Goal: Navigation & Orientation: Find specific page/section

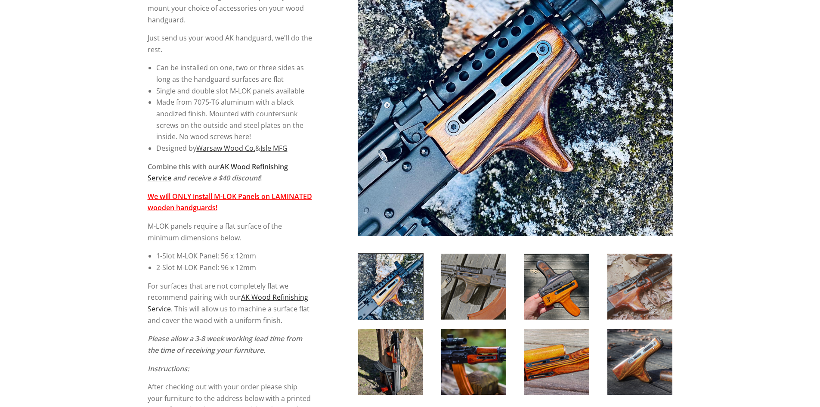
scroll to position [215, 0]
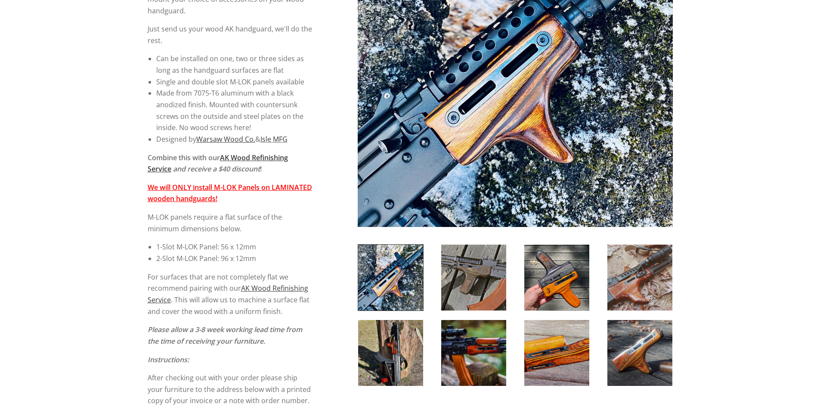
click at [555, 290] on img at bounding box center [556, 277] width 65 height 66
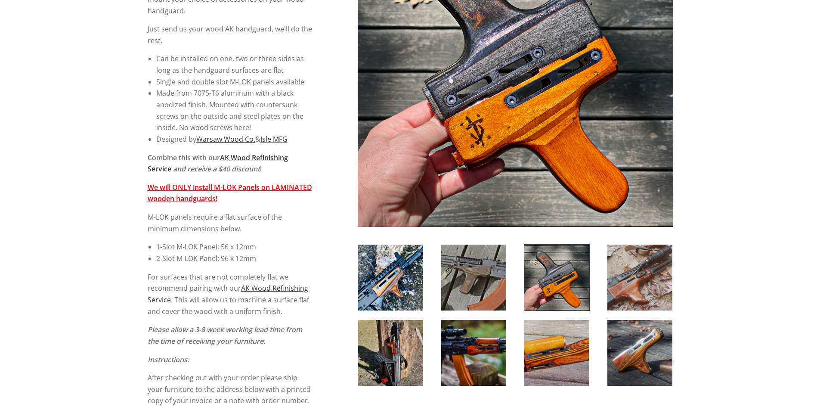
click at [618, 285] on img at bounding box center [639, 277] width 65 height 66
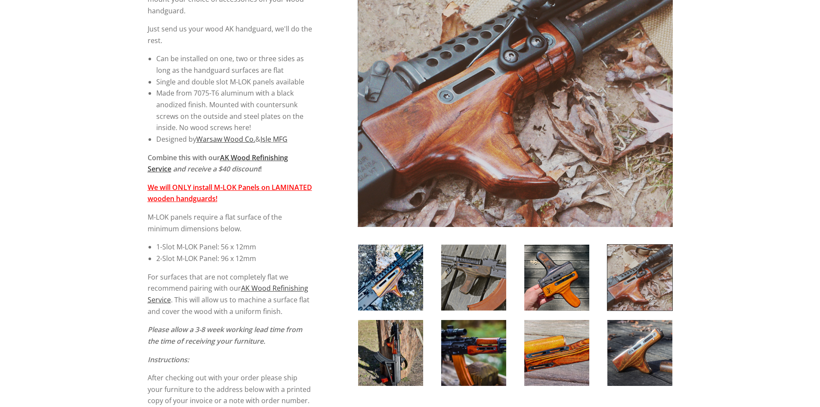
click at [613, 337] on img at bounding box center [639, 353] width 65 height 66
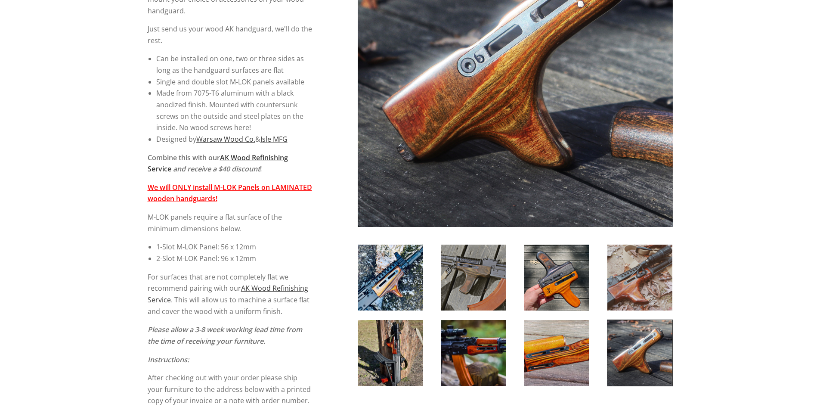
click at [558, 357] on img at bounding box center [556, 353] width 65 height 66
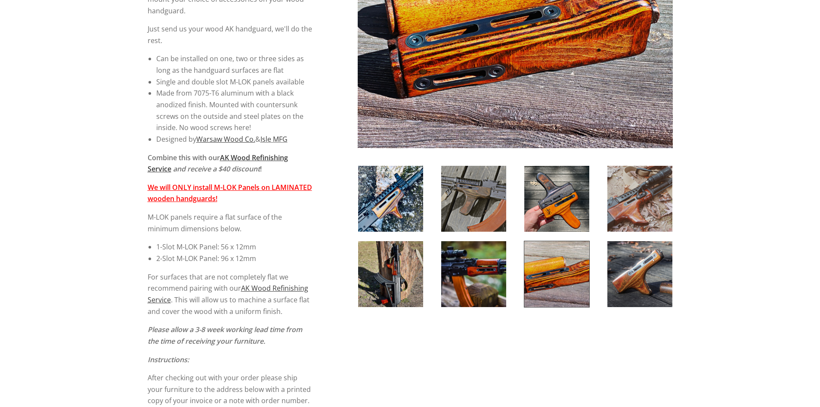
click at [479, 292] on img at bounding box center [473, 274] width 65 height 66
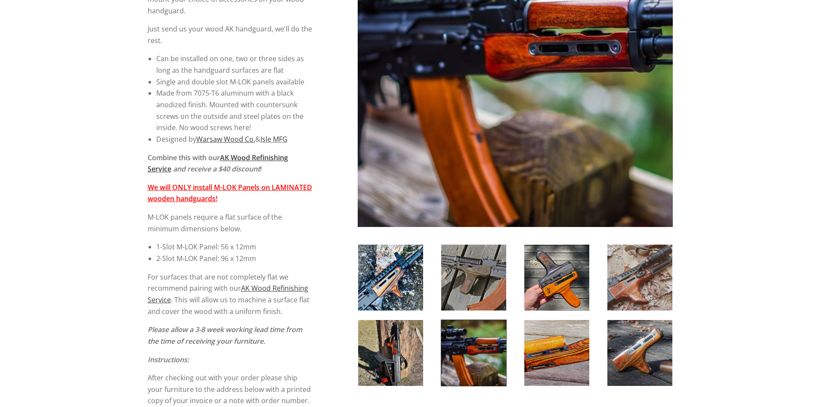
click at [406, 365] on img at bounding box center [390, 353] width 65 height 66
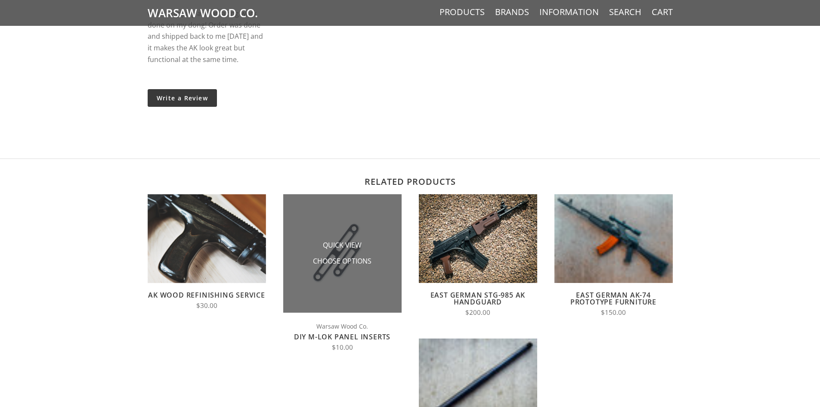
scroll to position [1076, 0]
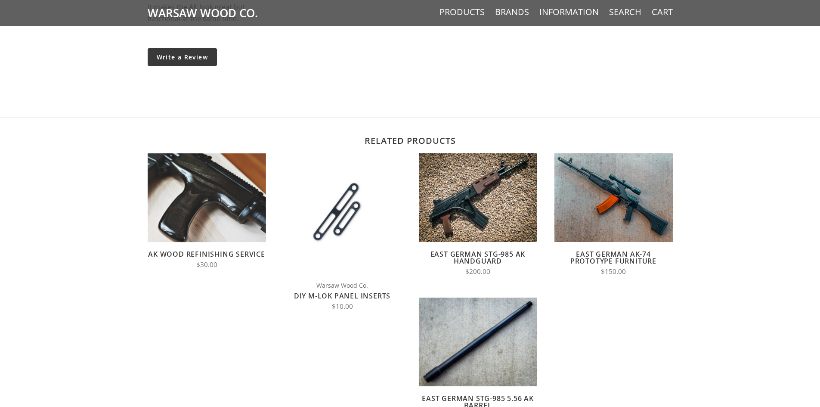
click at [196, 259] on link "AK Wood Refinishing Service" at bounding box center [206, 253] width 117 height 9
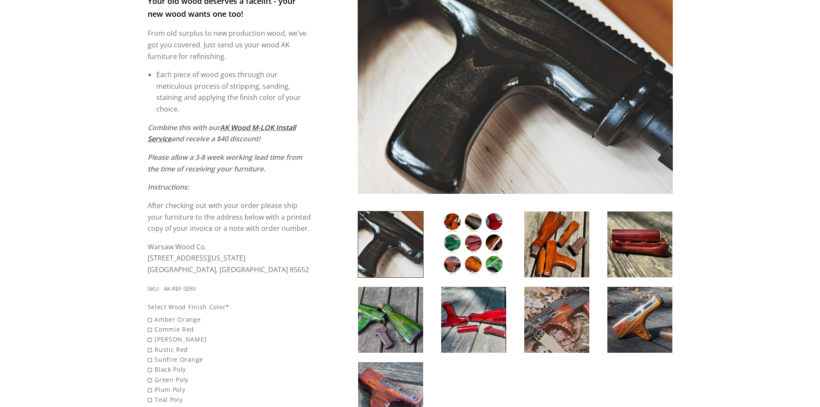
scroll to position [172, 0]
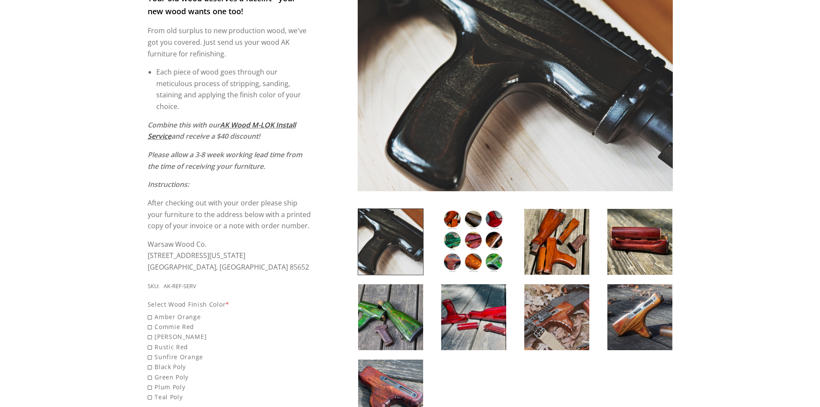
click at [466, 244] on img at bounding box center [473, 242] width 65 height 66
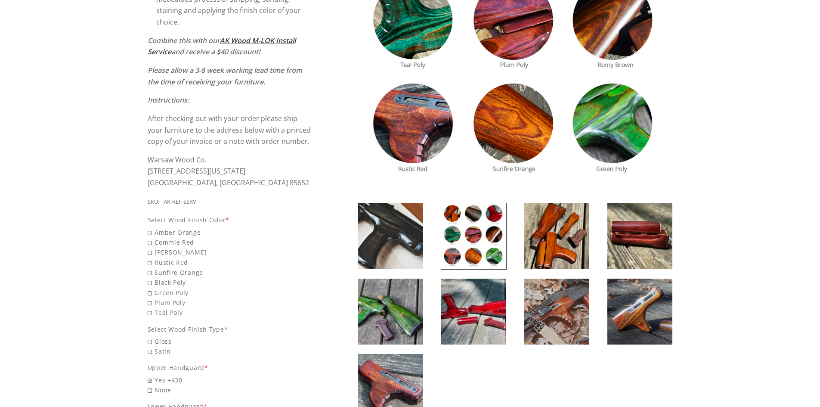
scroll to position [258, 0]
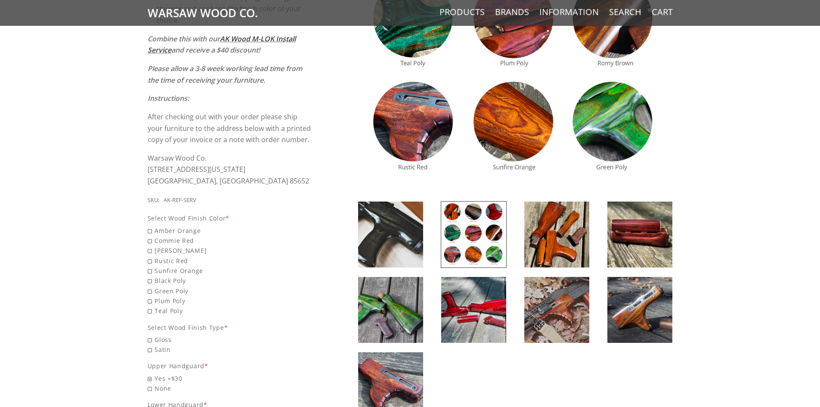
click at [383, 318] on img at bounding box center [390, 310] width 65 height 66
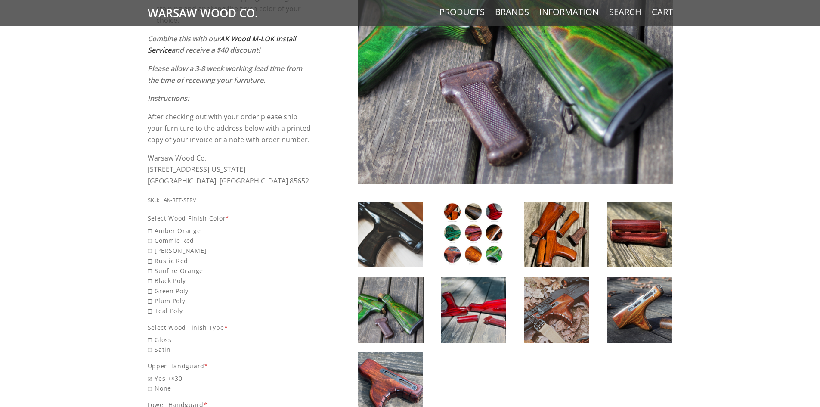
click at [474, 311] on img at bounding box center [473, 310] width 65 height 66
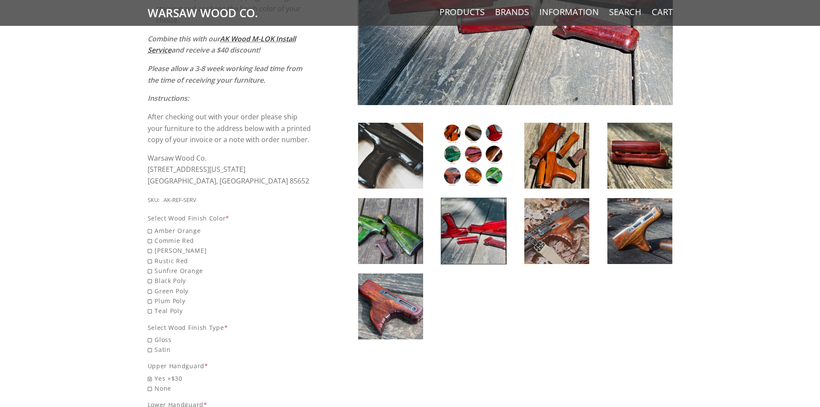
click at [581, 241] on img at bounding box center [556, 231] width 65 height 66
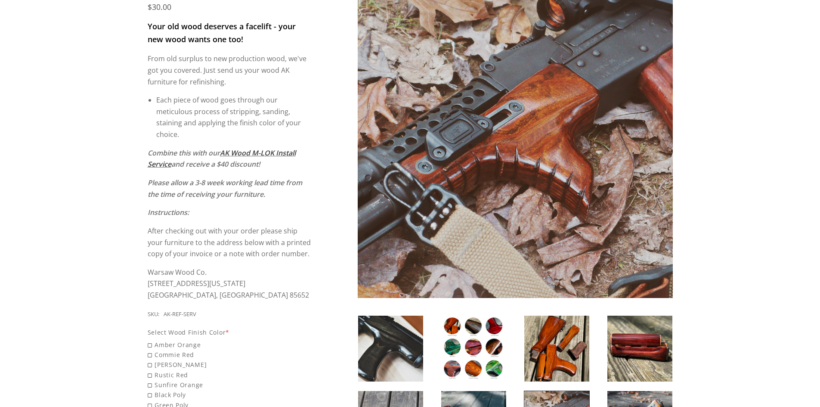
scroll to position [129, 0]
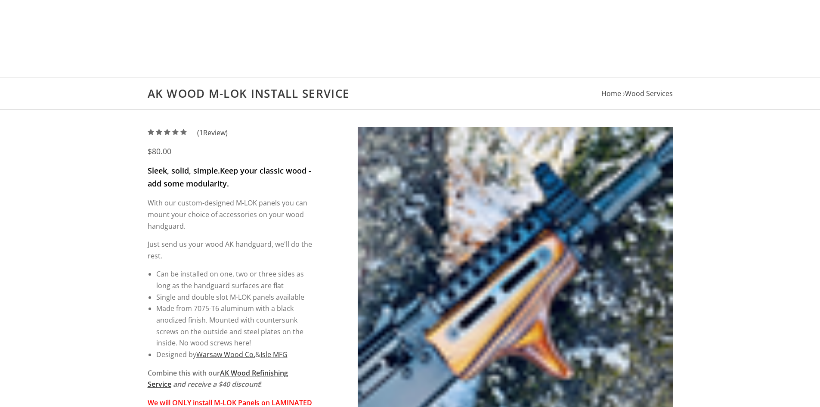
scroll to position [1075, 0]
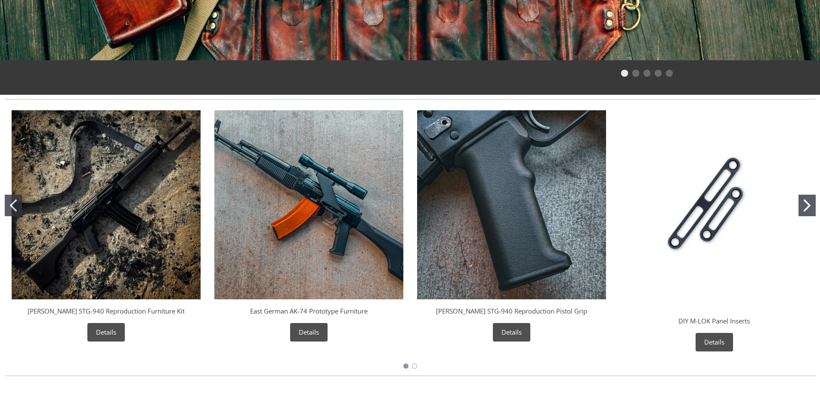
scroll to position [344, 0]
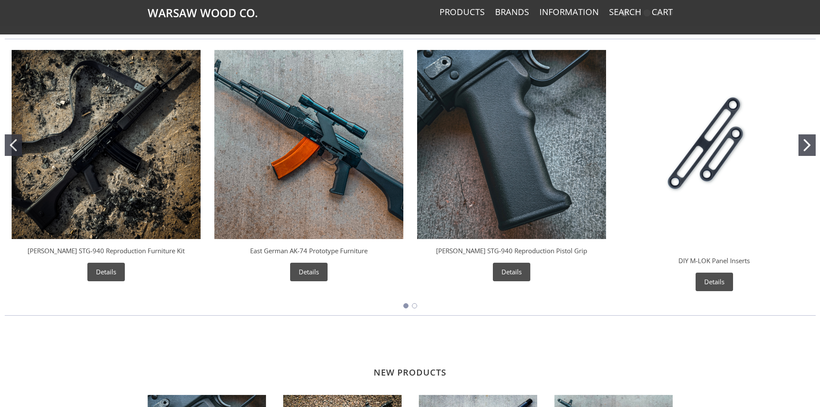
click at [714, 148] on img "DIY M-LOK Panel Inserts" at bounding box center [714, 144] width 189 height 189
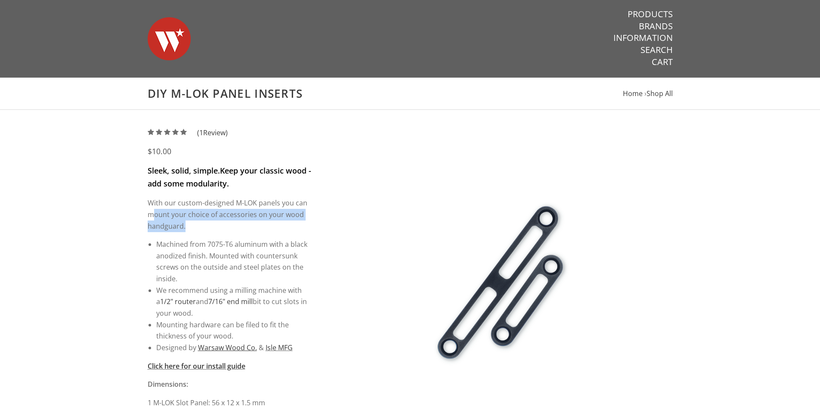
drag, startPoint x: 154, startPoint y: 212, endPoint x: 245, endPoint y: 226, distance: 92.3
click at [245, 226] on p "With our custom-designed M-LOK panels you can mount your choice of accessories …" at bounding box center [230, 214] width 165 height 34
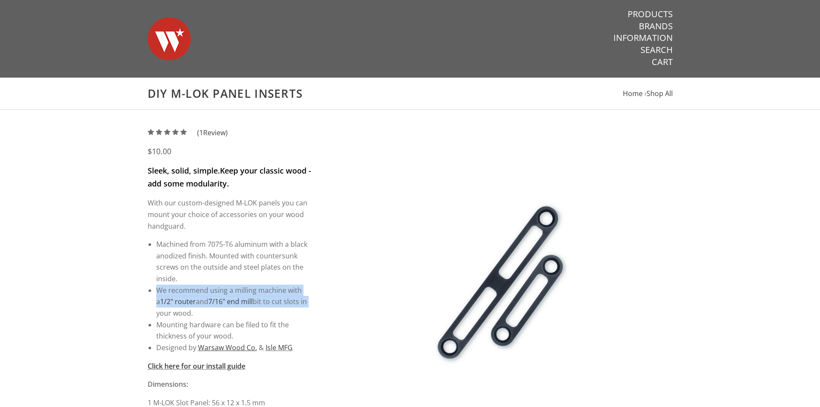
drag, startPoint x: 152, startPoint y: 287, endPoint x: 316, endPoint y: 305, distance: 164.9
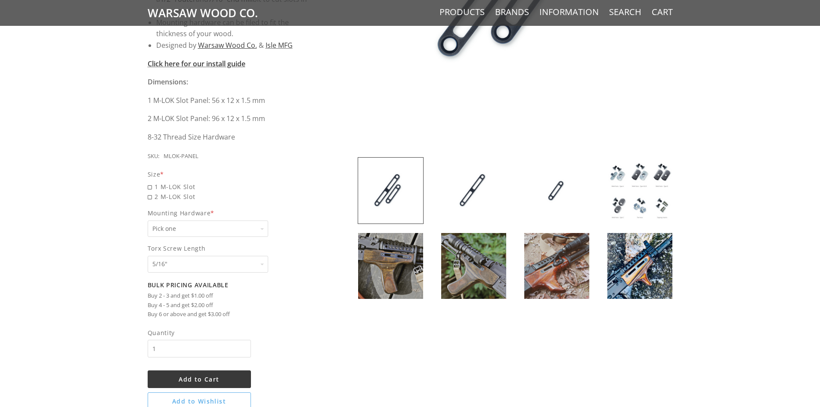
scroll to position [258, 0]
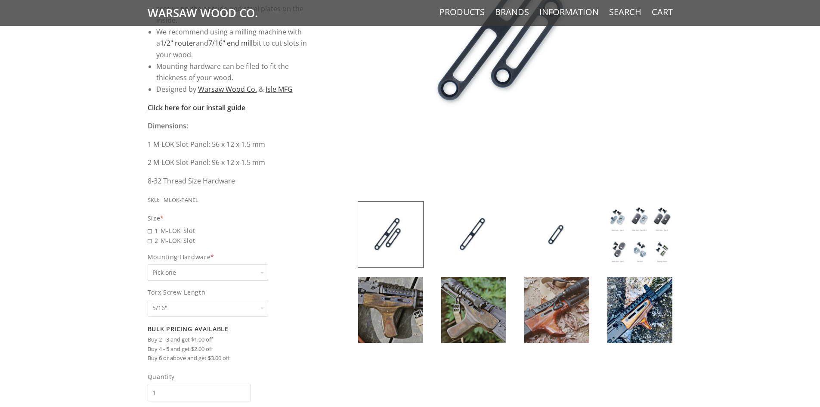
click at [653, 241] on img at bounding box center [639, 234] width 65 height 66
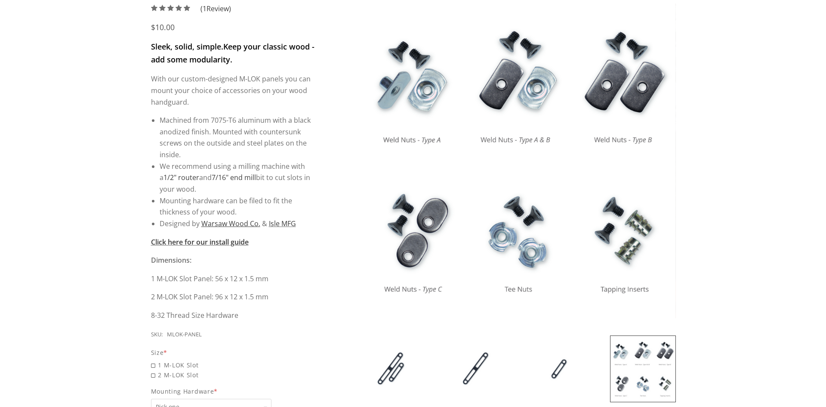
scroll to position [0, 0]
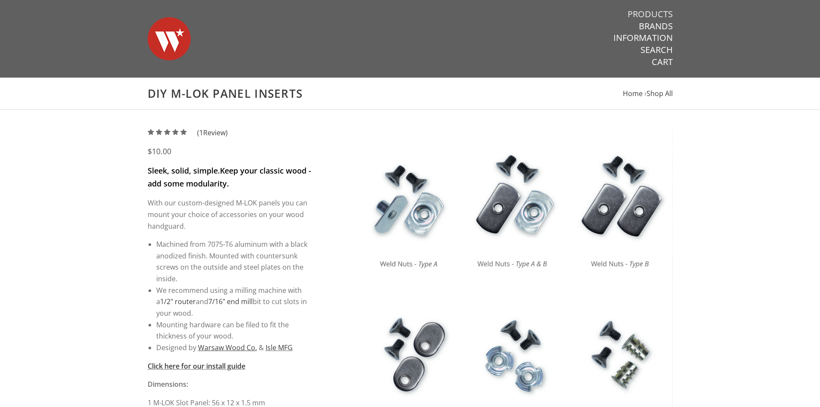
click at [651, 18] on link "Products" at bounding box center [649, 14] width 45 height 11
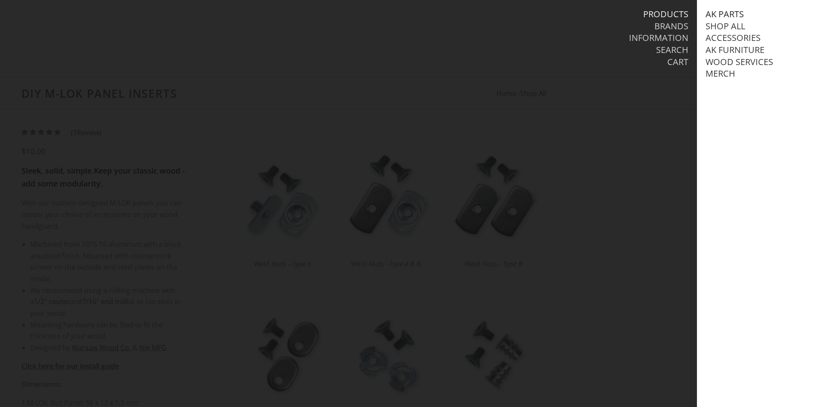
click at [733, 12] on link "AK Parts" at bounding box center [725, 14] width 38 height 11
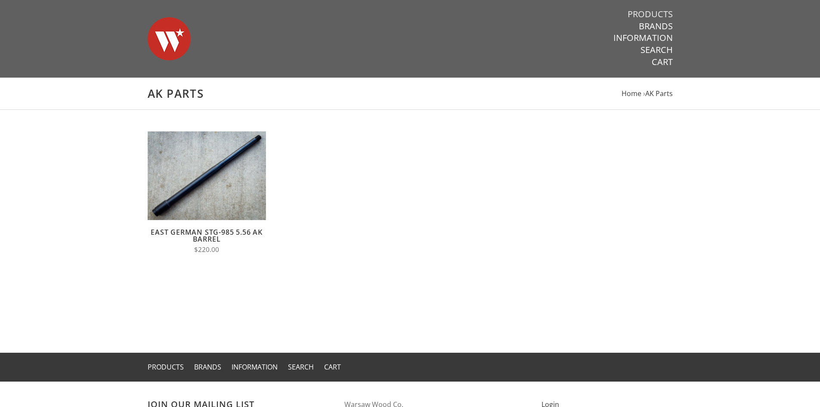
click at [656, 13] on link "Products" at bounding box center [649, 14] width 45 height 11
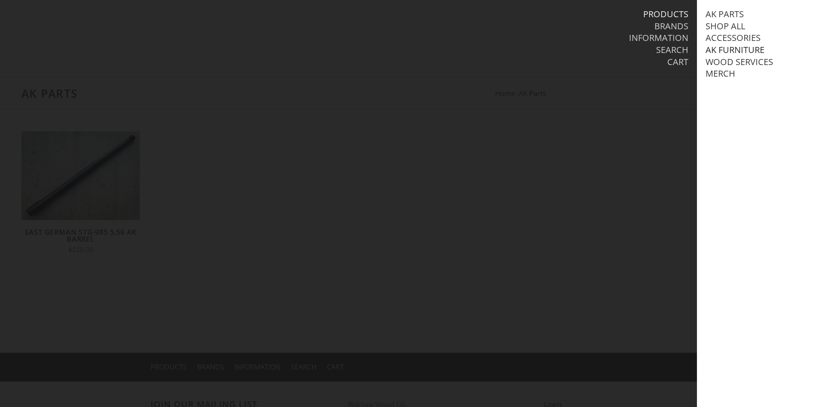
click at [721, 52] on link "AK Furniture" at bounding box center [735, 49] width 59 height 11
click at [731, 51] on link "AK Furniture" at bounding box center [735, 49] width 59 height 11
click at [731, 64] on link "View all AK Furniture" at bounding box center [763, 61] width 98 height 11
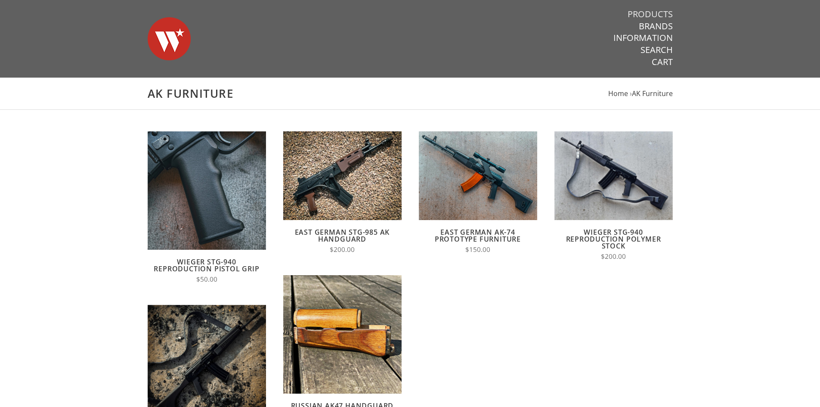
click at [660, 12] on link "Products" at bounding box center [649, 14] width 45 height 11
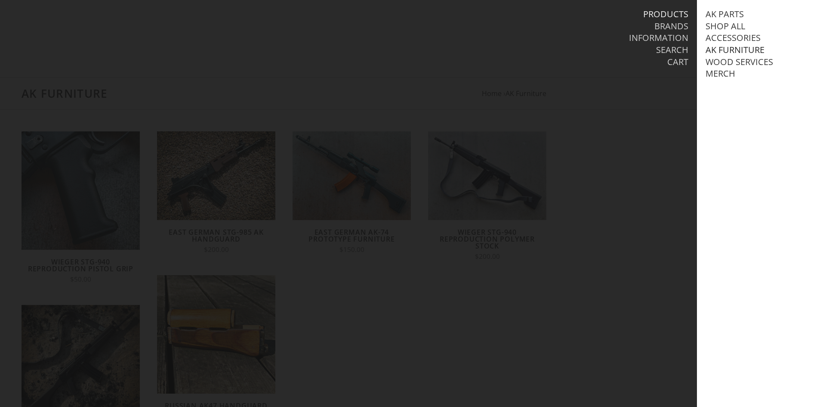
click at [738, 53] on link "AK Furniture" at bounding box center [735, 49] width 59 height 11
click at [729, 115] on link "Wood Services" at bounding box center [740, 109] width 68 height 11
